Goal: Information Seeking & Learning: Learn about a topic

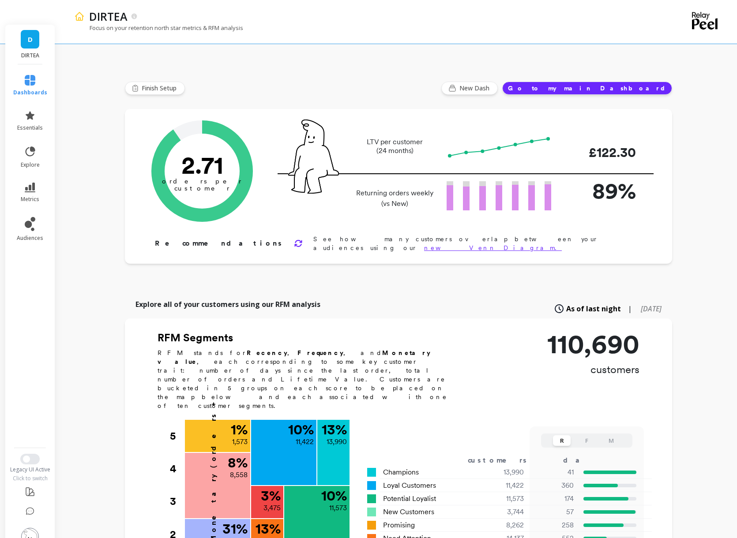
click at [30, 75] on icon at bounding box center [30, 80] width 11 height 11
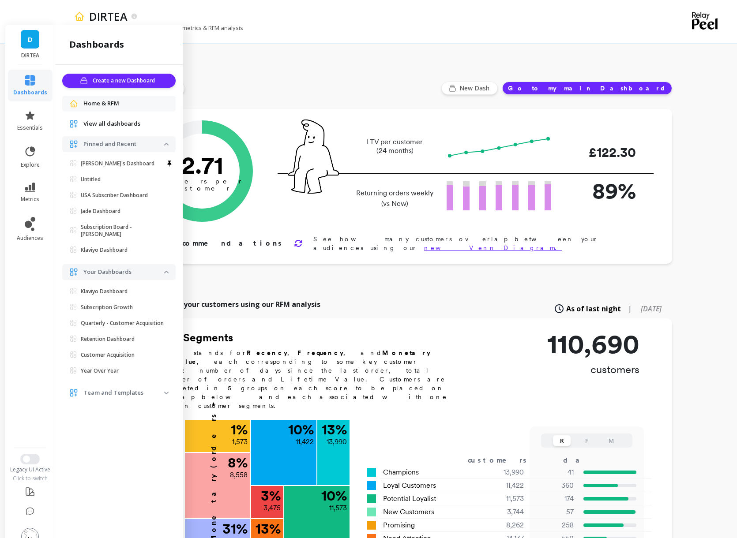
click at [25, 30] on link "D" at bounding box center [30, 39] width 19 height 19
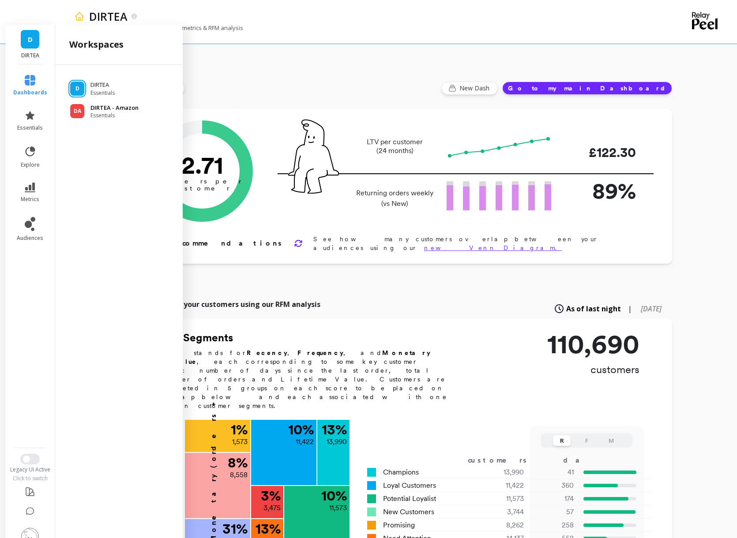
click at [94, 104] on p "DIRTEA - Amazon" at bounding box center [114, 108] width 48 height 9
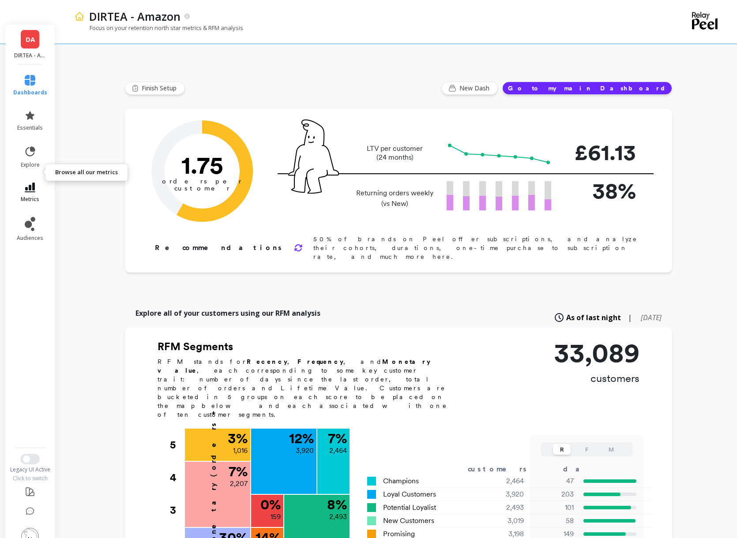
click at [32, 183] on icon at bounding box center [30, 188] width 11 height 10
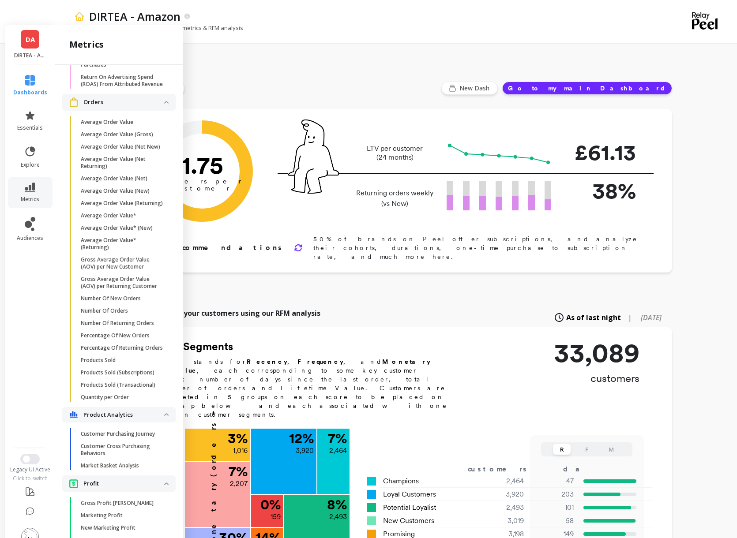
scroll to position [1022, 0]
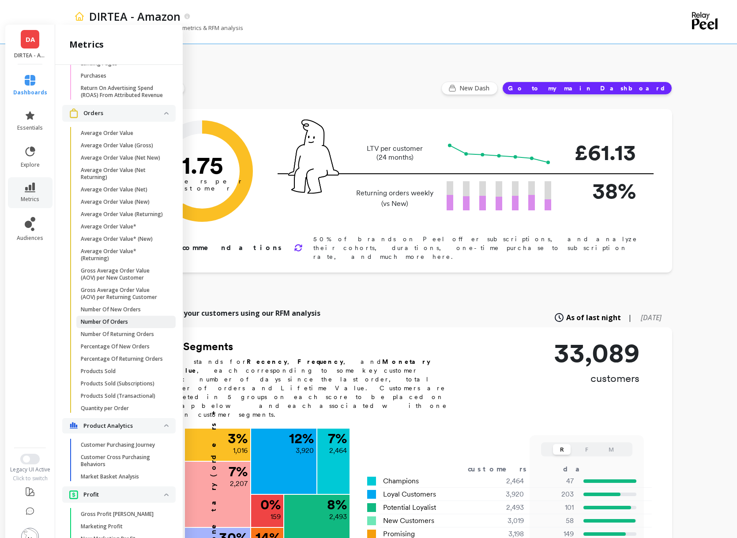
click at [136, 319] on span "Number Of Orders" at bounding box center [123, 322] width 84 height 7
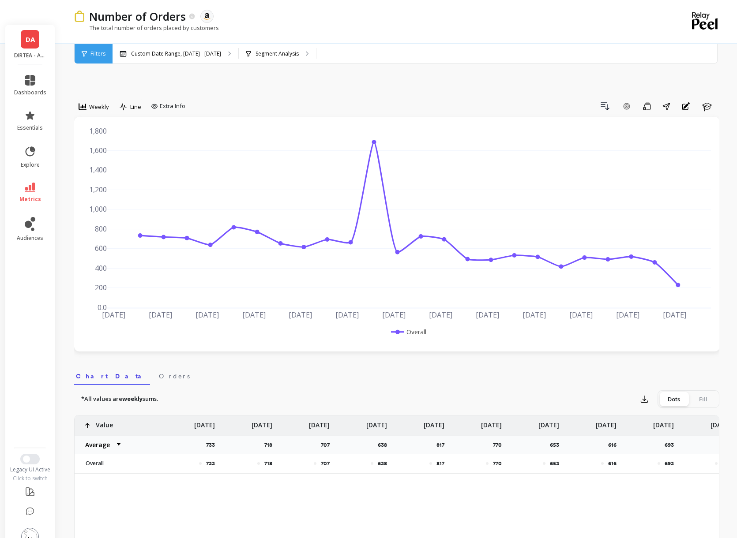
click at [155, 99] on div "Weekly Line Extra Info" at bounding box center [131, 108] width 115 height 18
click at [158, 102] on div "Extra Info" at bounding box center [168, 106] width 34 height 9
click at [167, 154] on input "Values" at bounding box center [170, 158] width 31 height 9
checkbox input "true"
click at [327, 99] on div "Drill Down Add Goal Save Share Annotations Learn" at bounding box center [454, 106] width 531 height 14
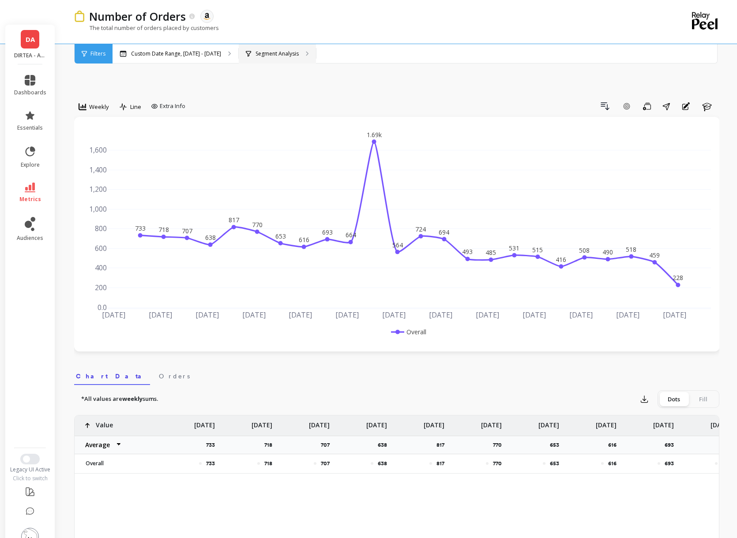
click at [282, 55] on p "Segment Analysis" at bounding box center [277, 53] width 43 height 7
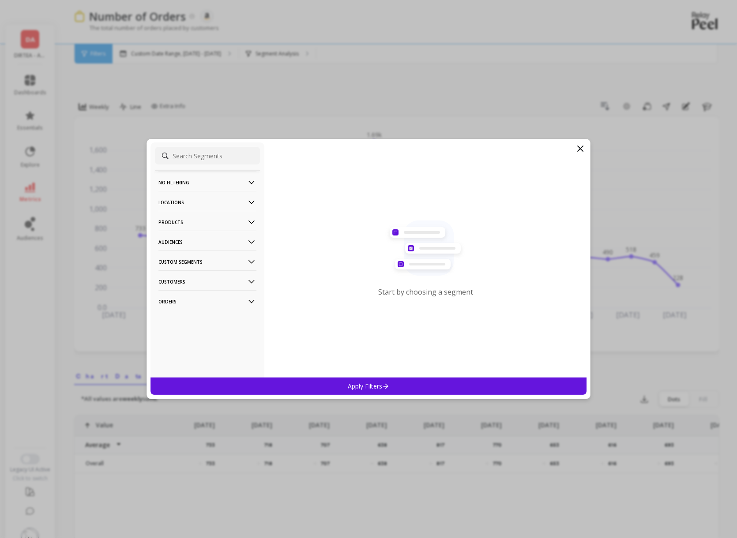
click at [239, 224] on p "Products" at bounding box center [207, 222] width 98 height 23
click at [193, 259] on div "Product Collections" at bounding box center [207, 255] width 105 height 14
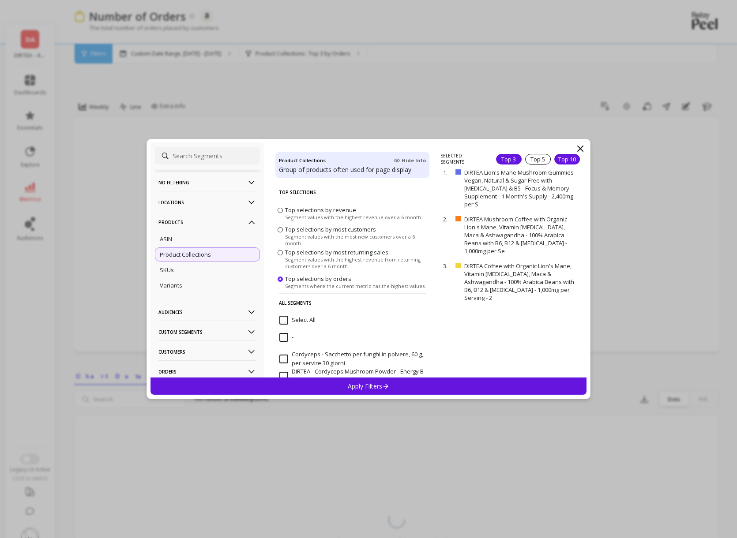
click at [577, 155] on div "Top 10" at bounding box center [567, 159] width 26 height 11
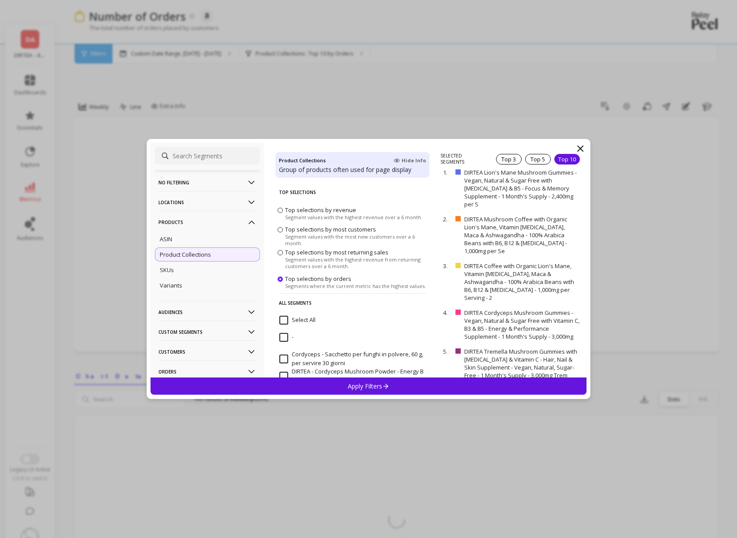
click at [372, 387] on p "Apply Filters" at bounding box center [369, 386] width 42 height 8
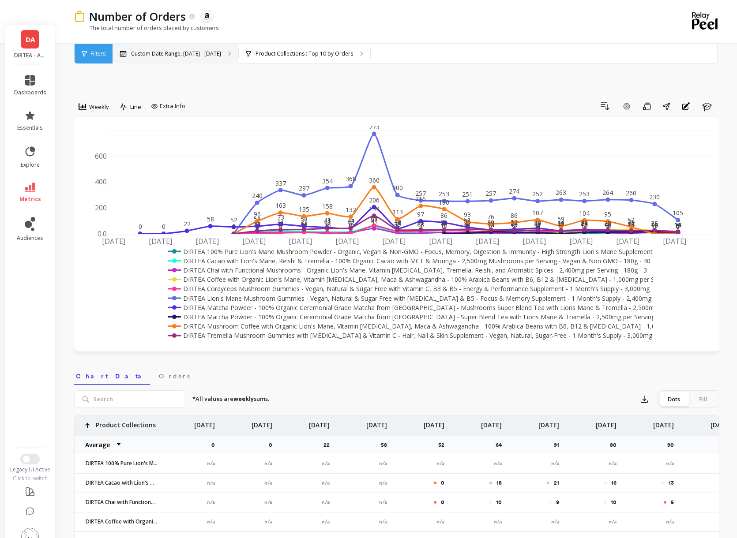
click at [184, 52] on p "Custom Date Range, [DATE] - [DATE]" at bounding box center [176, 53] width 90 height 7
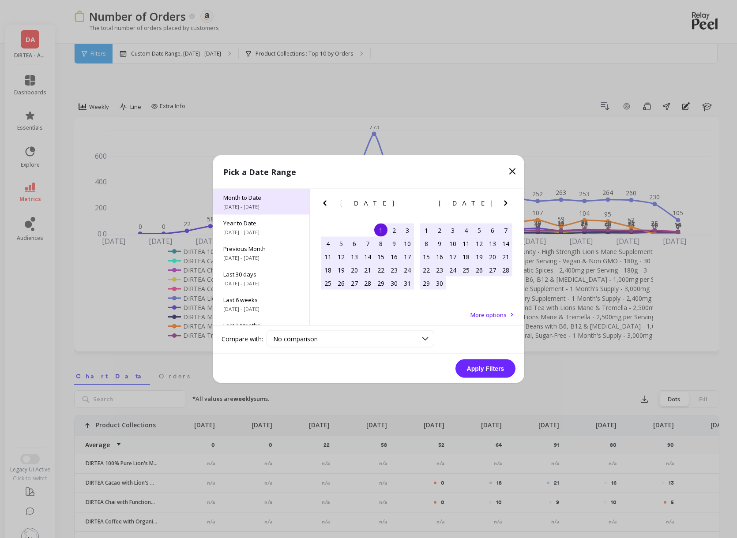
click at [249, 200] on span "Month to Date" at bounding box center [260, 198] width 75 height 8
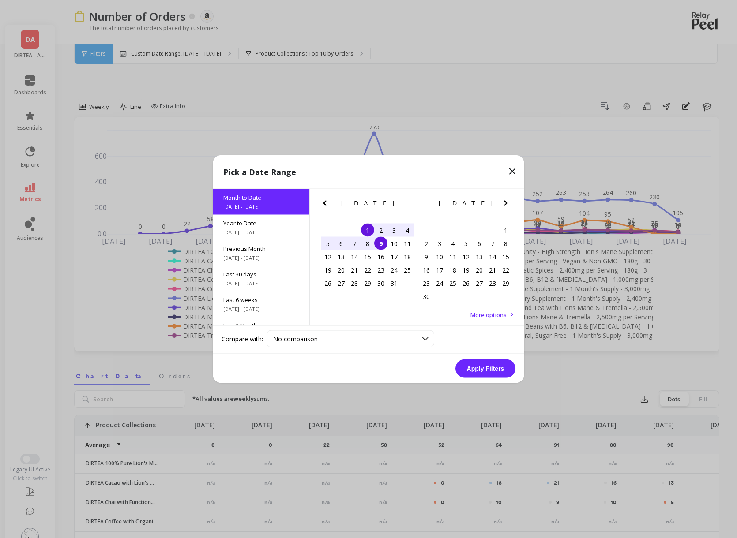
click at [488, 372] on button "Apply Filters" at bounding box center [485, 369] width 60 height 19
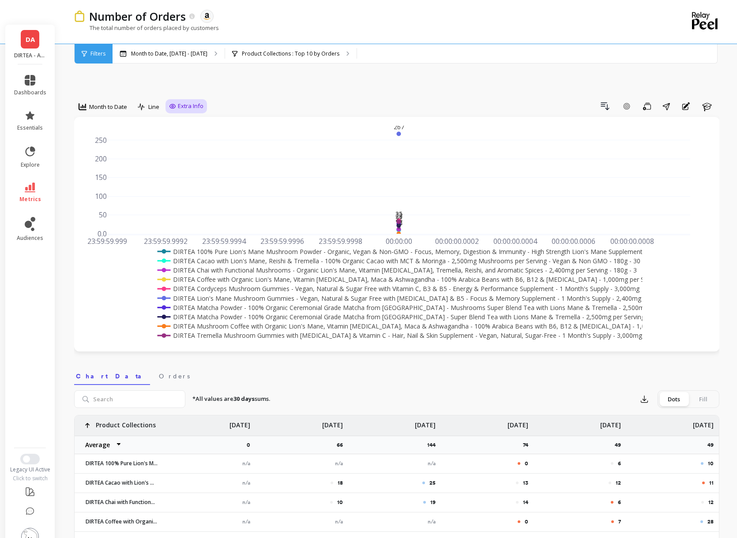
click at [171, 102] on div "Extra Info" at bounding box center [186, 106] width 34 height 9
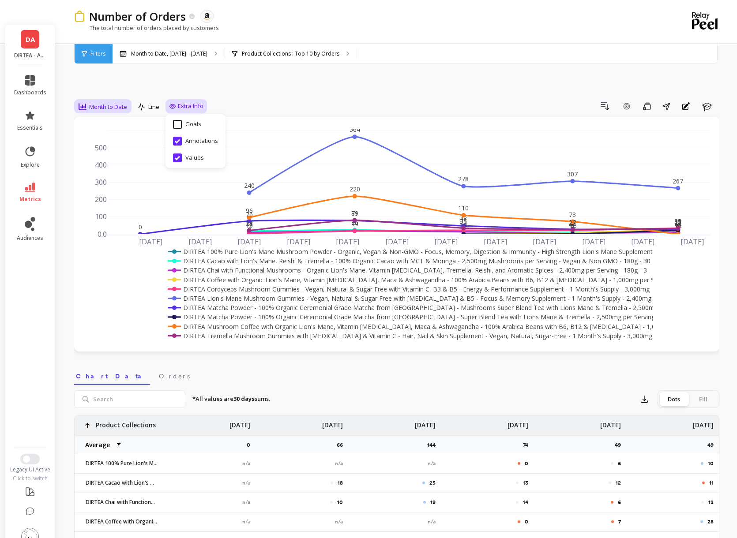
click at [105, 103] on span "Month to Date" at bounding box center [108, 107] width 38 height 8
click at [95, 139] on div "Daily" at bounding box center [107, 143] width 50 height 8
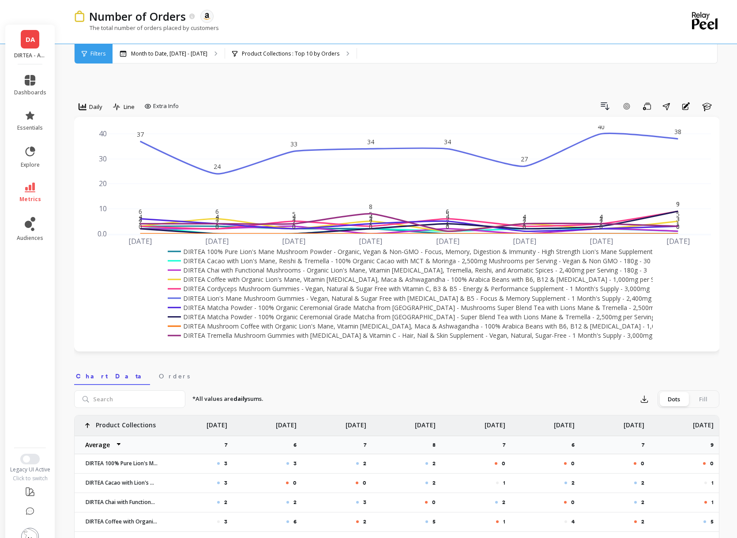
click at [230, 99] on div "Drill Down Add Goal Save Share Annotations Learn" at bounding box center [450, 106] width 537 height 14
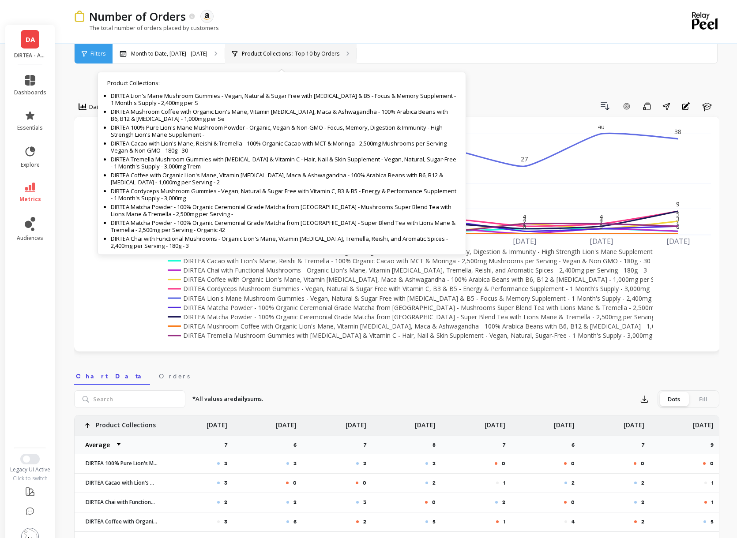
click at [307, 52] on p "Product Collections : Top 10 by Orders" at bounding box center [291, 53] width 98 height 7
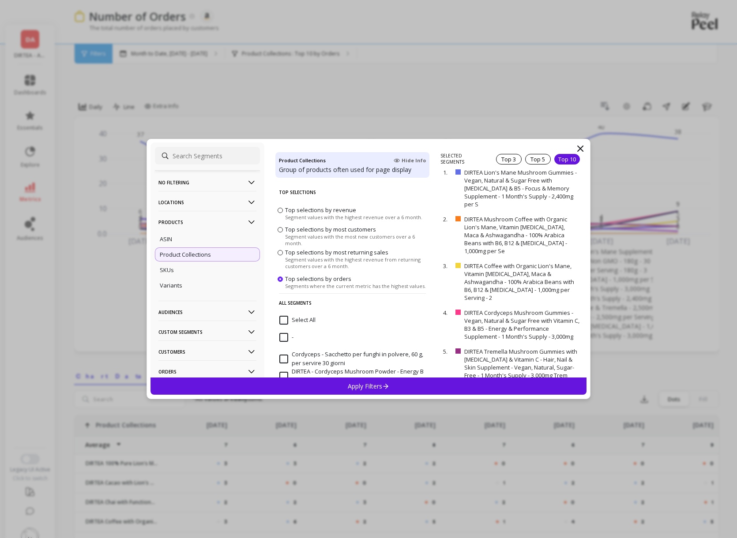
click at [301, 320] on input "Select All" at bounding box center [297, 320] width 36 height 9
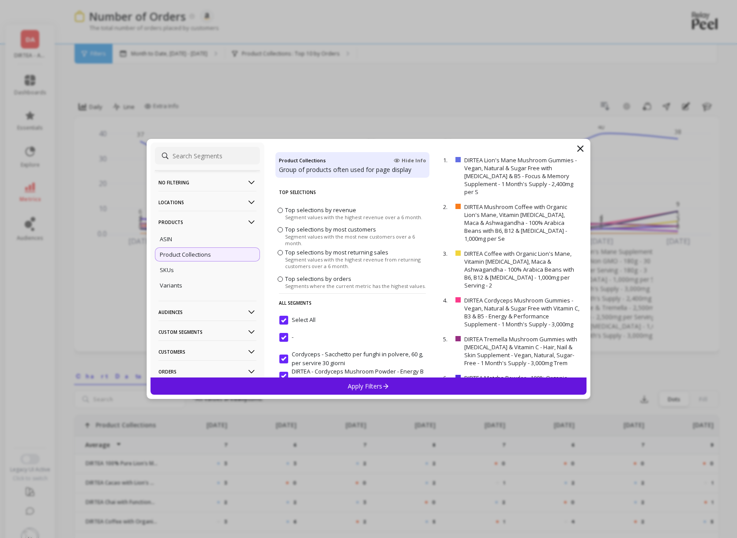
click at [350, 384] on p "Apply Filters" at bounding box center [369, 386] width 42 height 8
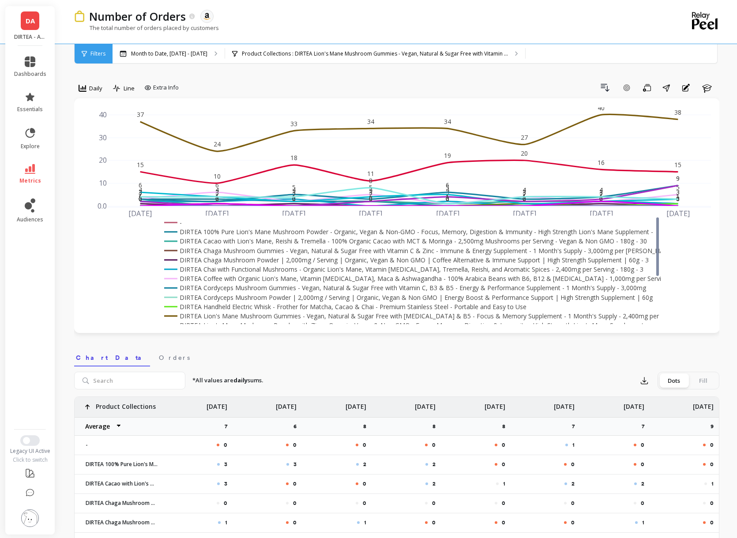
scroll to position [15, 0]
